Goal: Transaction & Acquisition: Purchase product/service

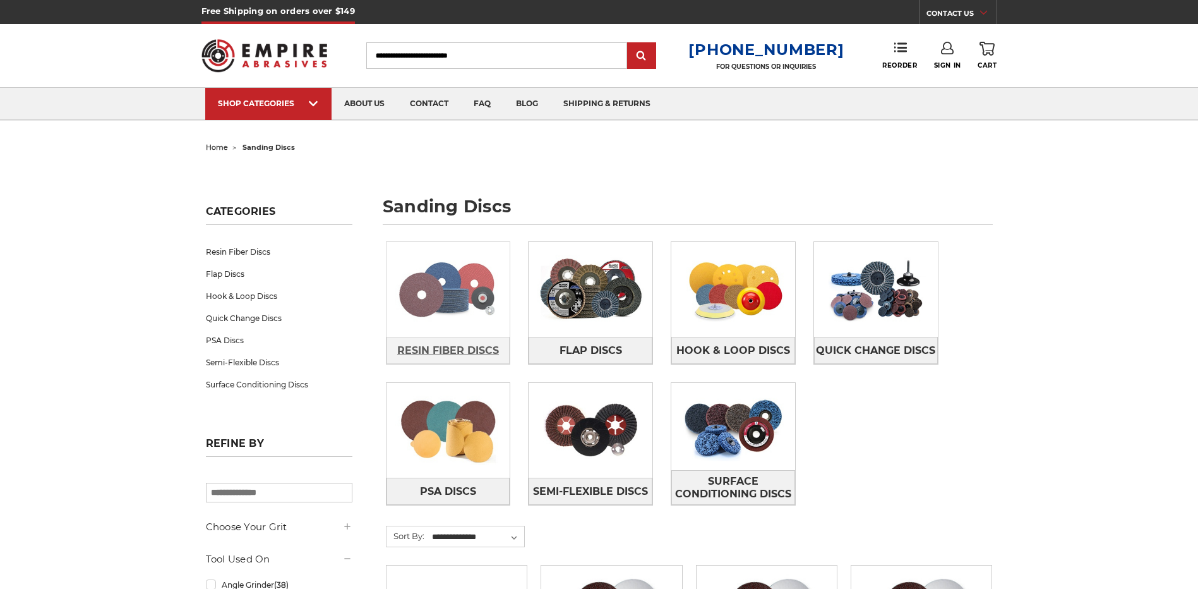
click at [469, 347] on span "Resin Fiber Discs" at bounding box center [448, 350] width 102 height 21
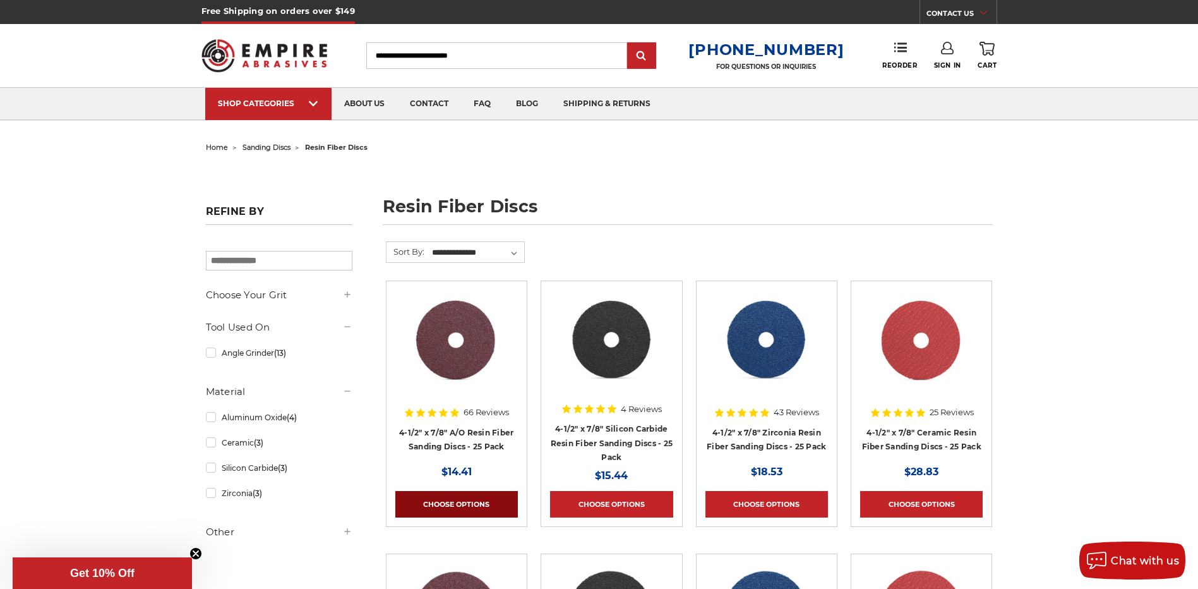
click at [508, 493] on link "Choose Options" at bounding box center [456, 504] width 123 height 27
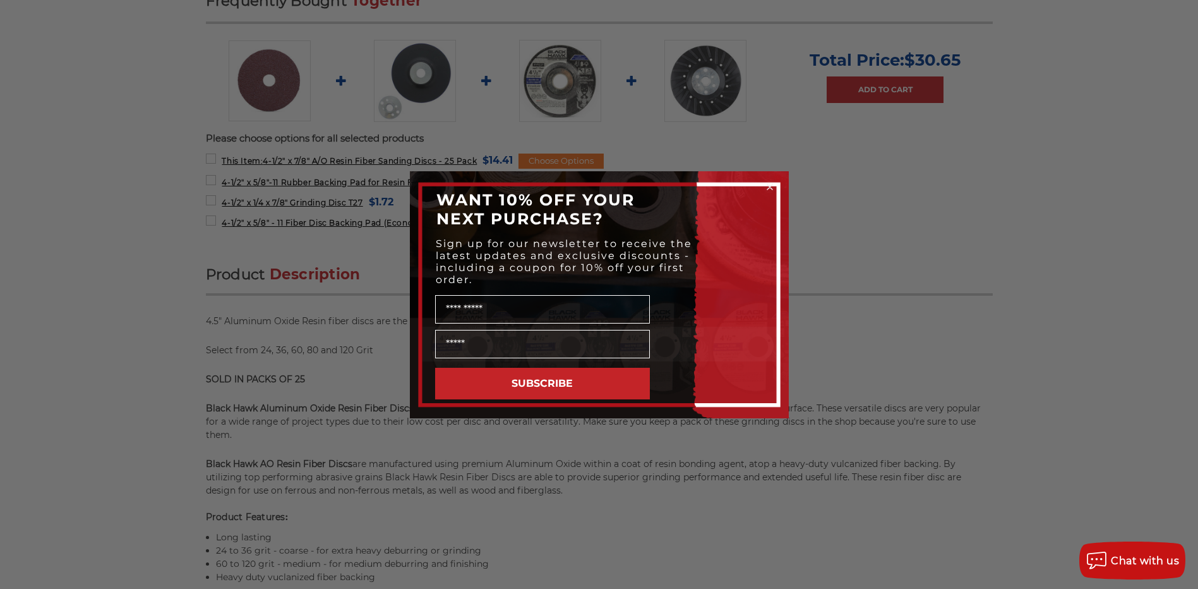
click at [770, 188] on icon "Close dialog" at bounding box center [769, 186] width 5 height 5
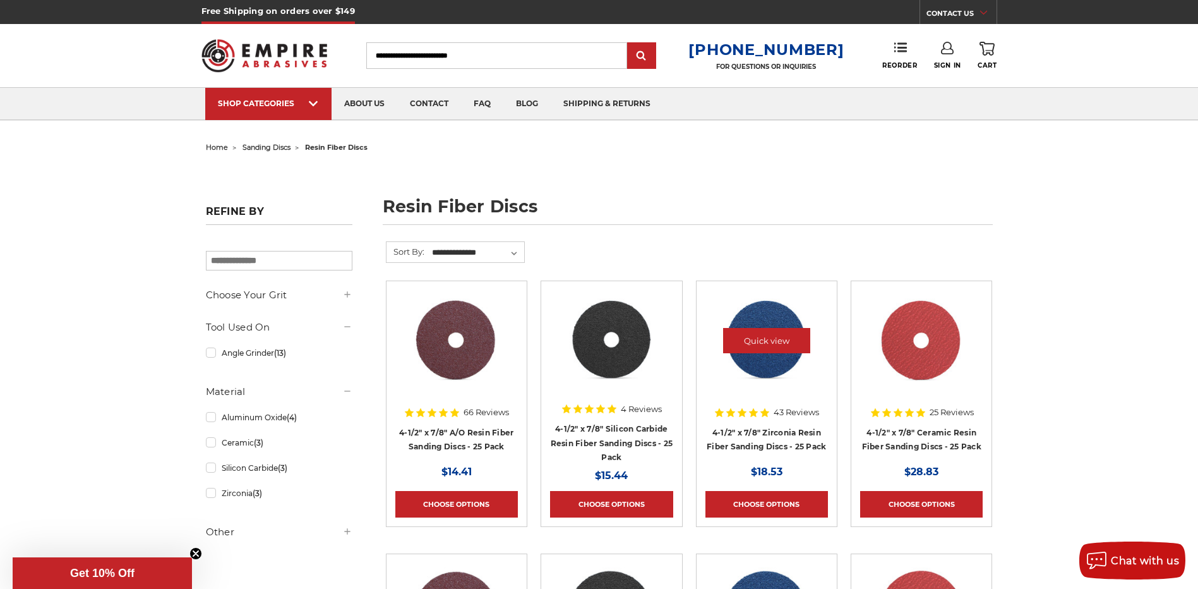
scroll to position [126, 0]
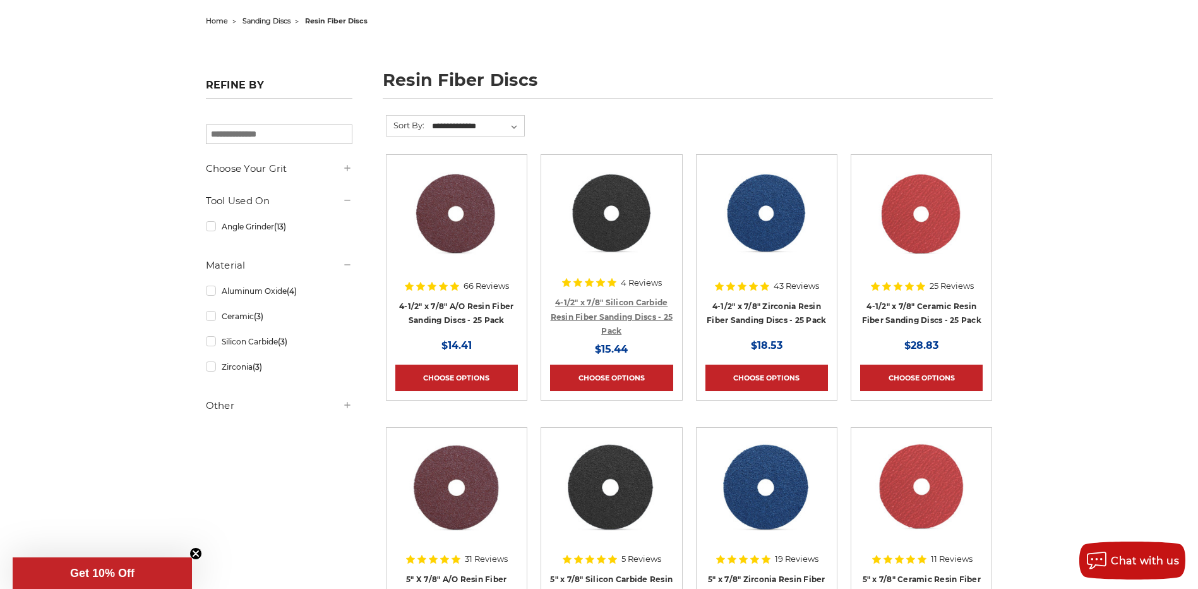
click at [607, 311] on link "4-1/2" x 7/8" Silicon Carbide Resin Fiber Sanding Discs - 25 Pack" at bounding box center [612, 316] width 123 height 38
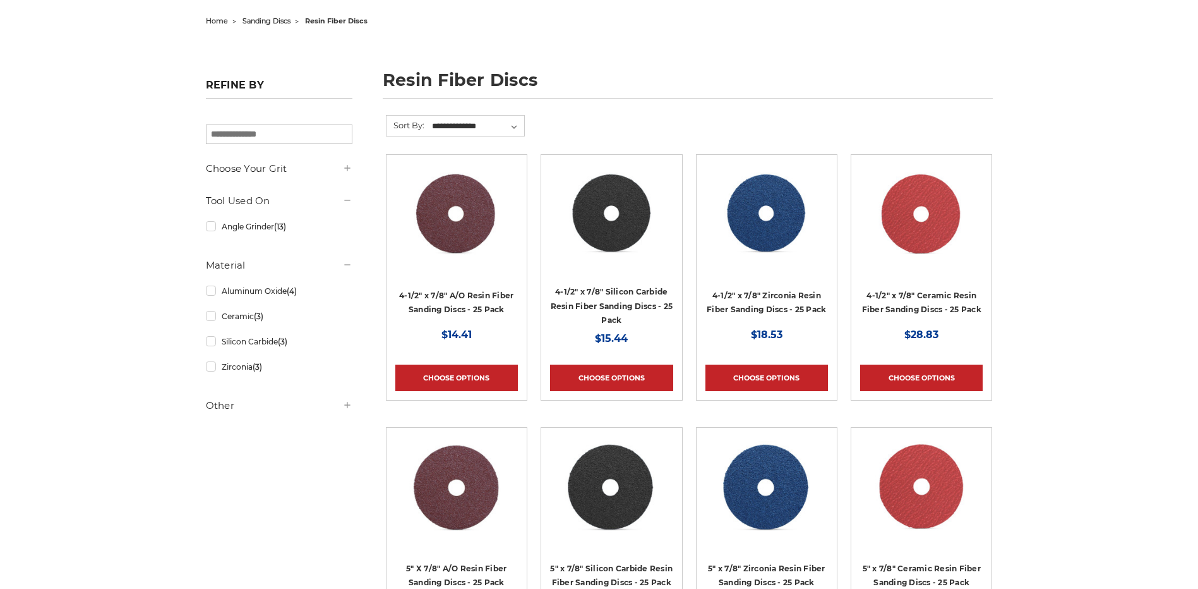
scroll to position [126, 0]
click at [734, 307] on link "4-1/2" x 7/8" Zirconia Resin Fiber Sanding Discs - 25 Pack" at bounding box center [766, 303] width 119 height 24
click at [947, 305] on link "4-1/2" x 7/8" Ceramic Resin Fiber Sanding Discs - 25 Pack" at bounding box center [921, 303] width 119 height 24
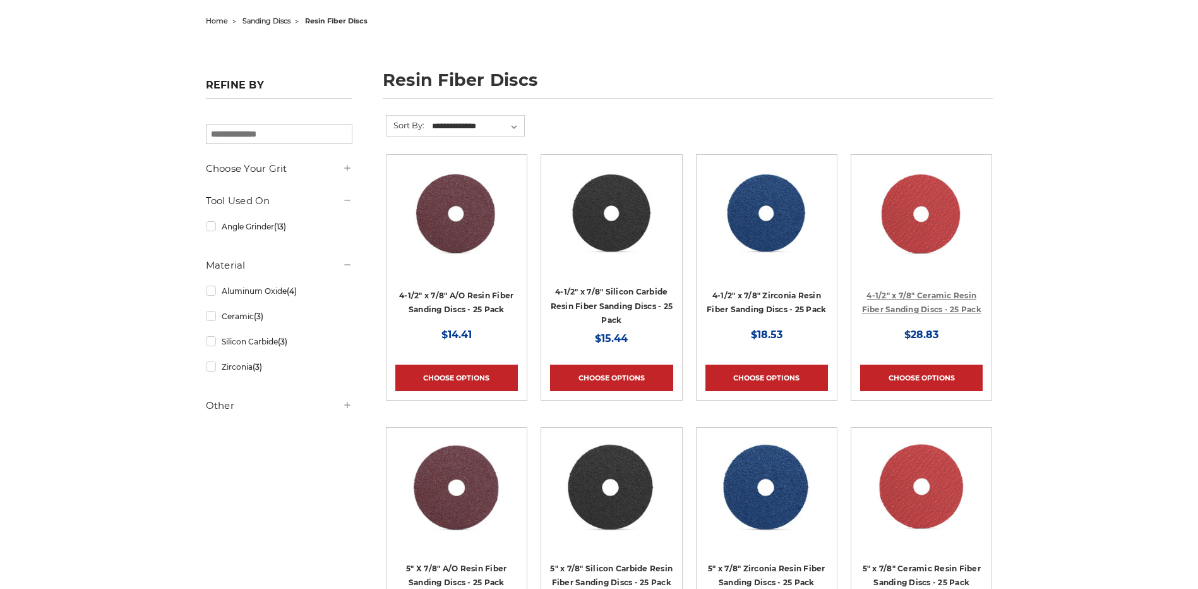
scroll to position [0, 0]
